Goal: Task Accomplishment & Management: Manage account settings

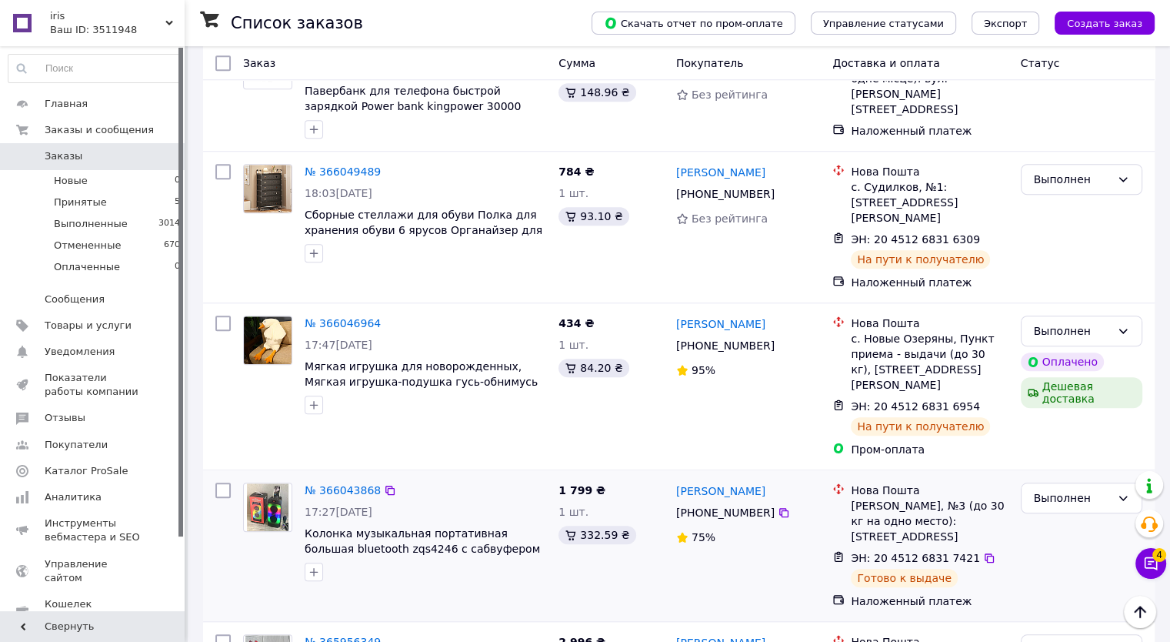
scroll to position [1259, 0]
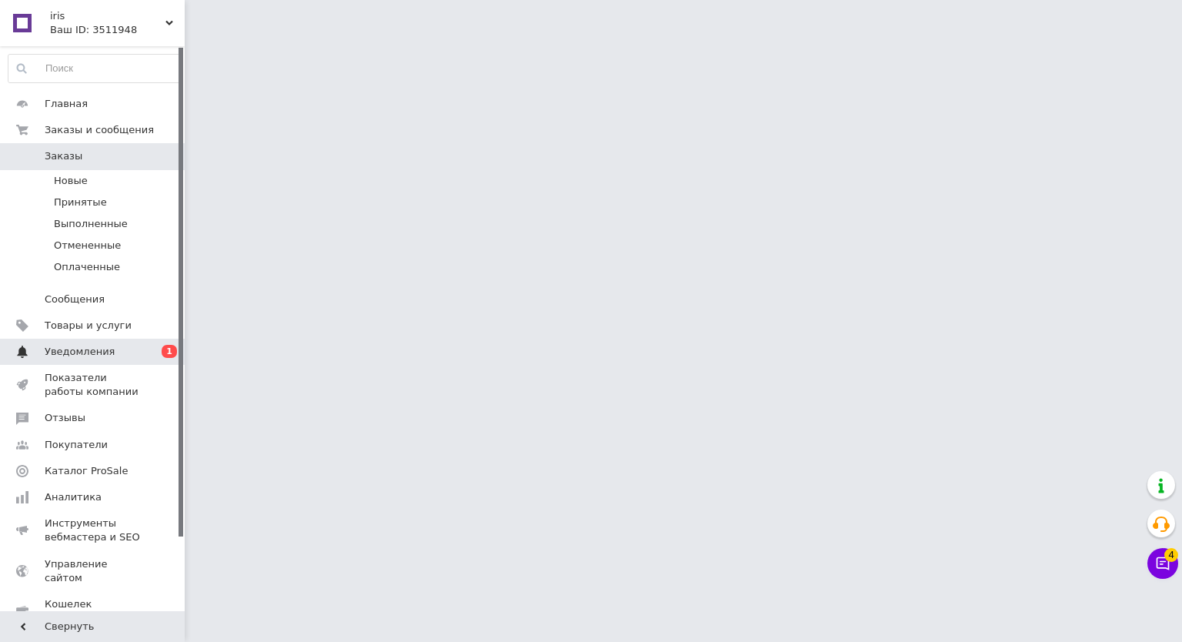
click at [147, 349] on span "0 1" at bounding box center [163, 352] width 42 height 14
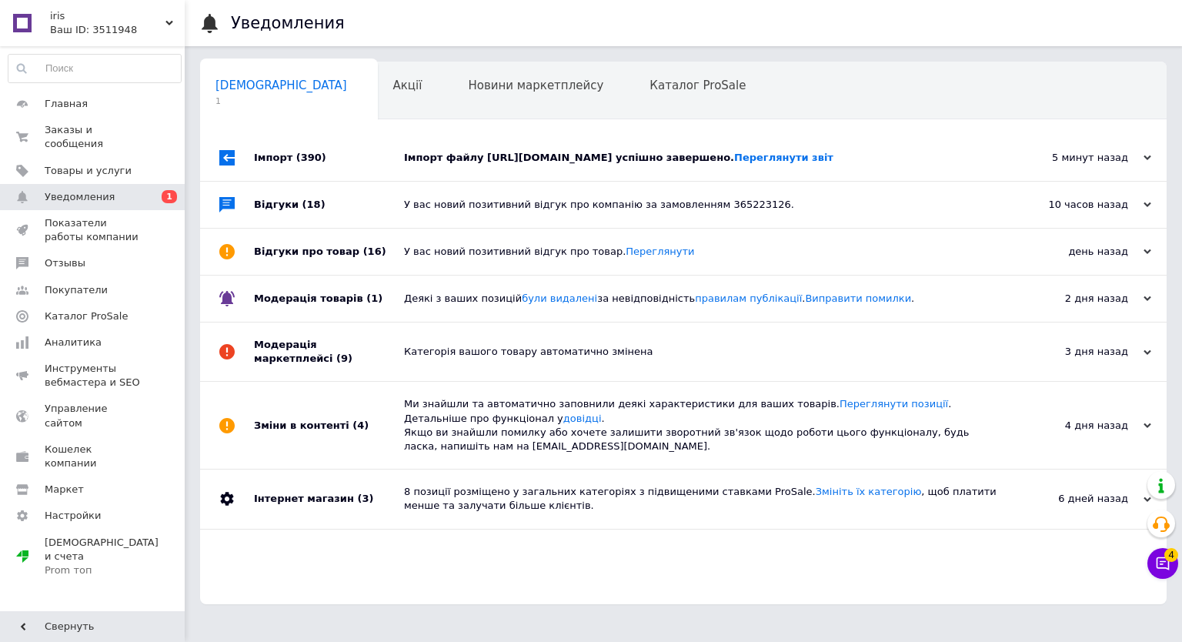
click at [332, 178] on div "Імпорт (390)" at bounding box center [329, 158] width 150 height 46
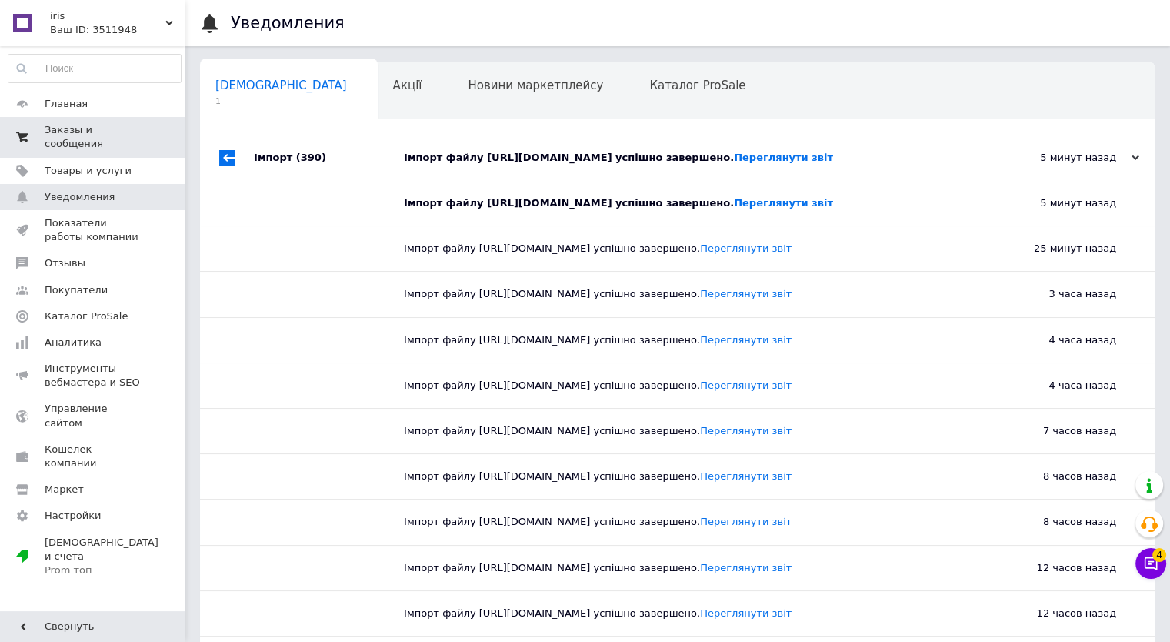
click at [71, 128] on span "Заказы и сообщения" at bounding box center [94, 137] width 98 height 28
